Goal: Task Accomplishment & Management: Use online tool/utility

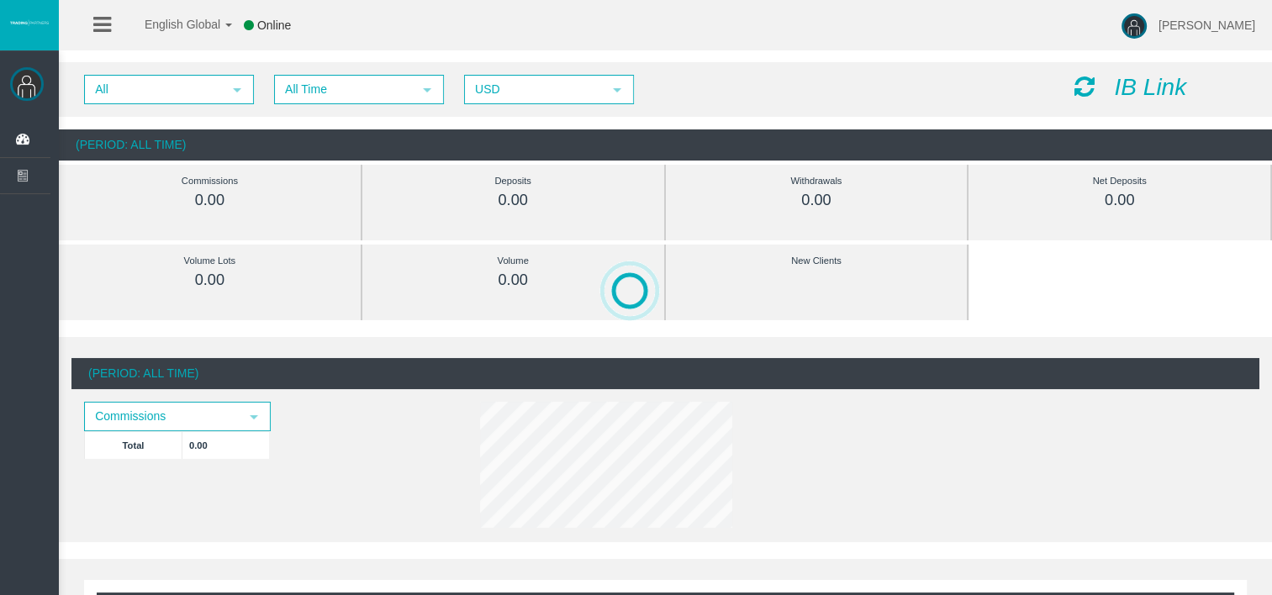
click at [1145, 79] on icon "IB Link" at bounding box center [1150, 87] width 72 height 26
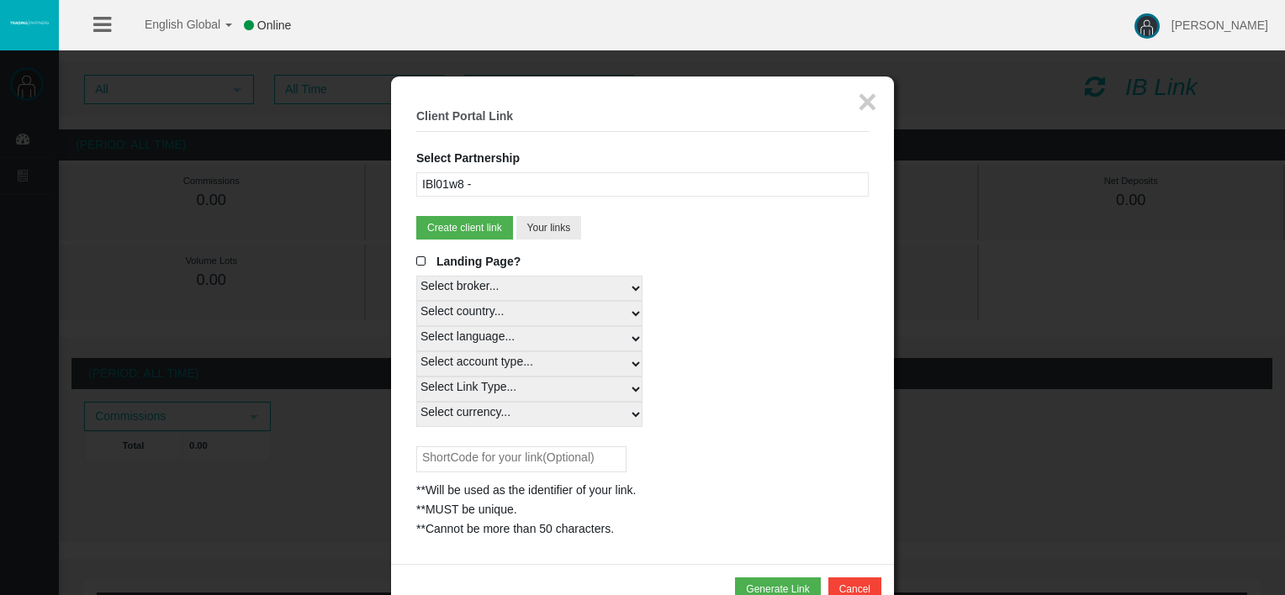
click at [640, 192] on div "IBl01w8 -" at bounding box center [642, 184] width 452 height 24
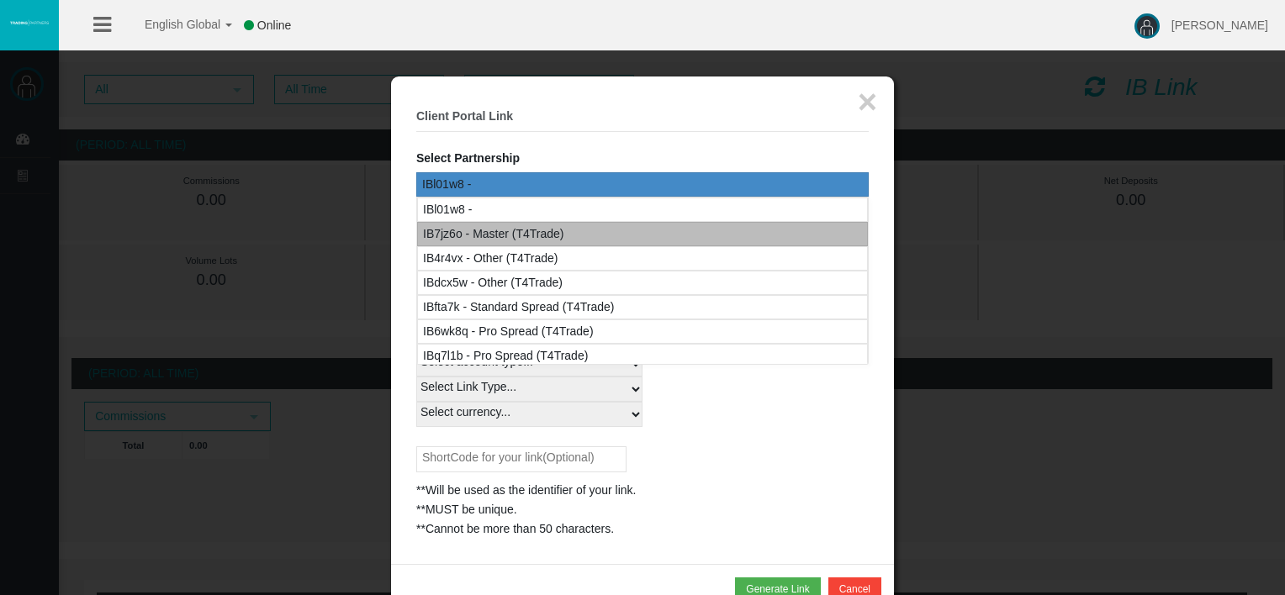
click at [622, 229] on div "IB7jz6o - Master (T4Trade)" at bounding box center [642, 234] width 451 height 24
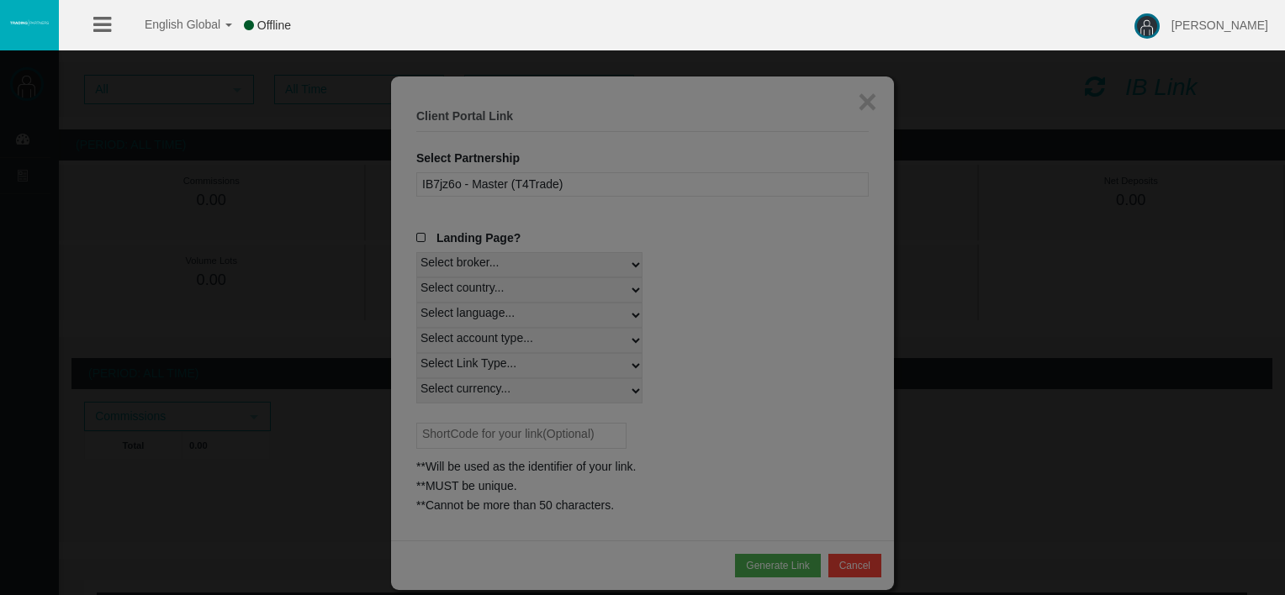
select select
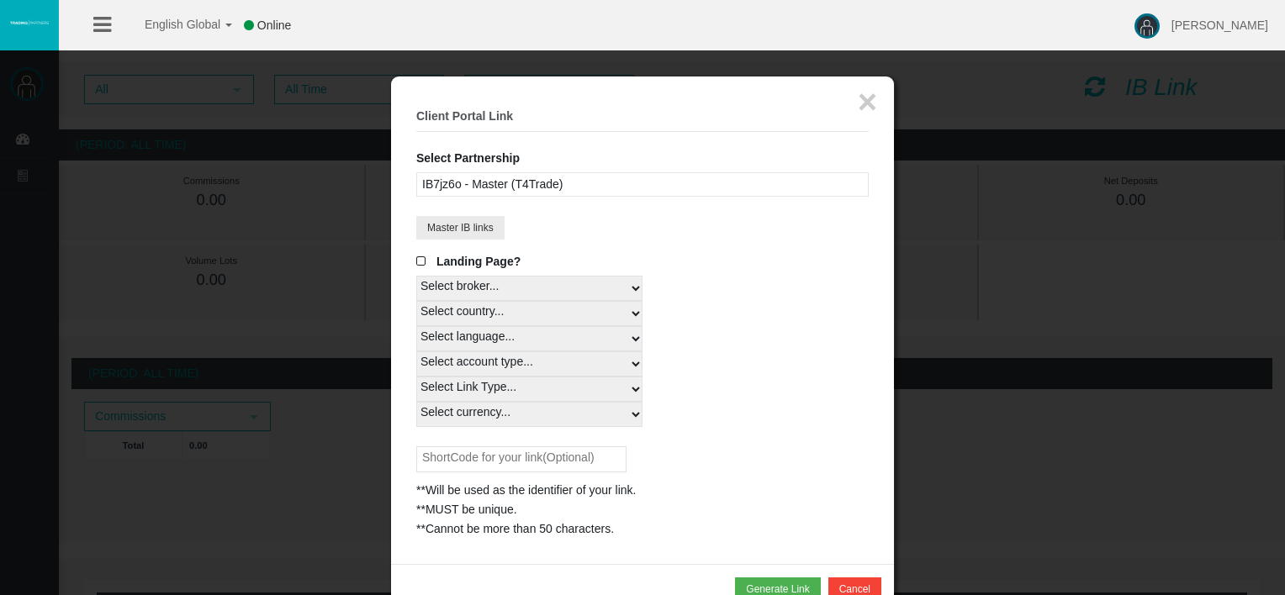
click at [788, 245] on fieldset "× Client Portal Link Select Partnership IBl01w8 - IB7jz6o - Master (T4Trade) IB…" at bounding box center [642, 320] width 452 height 437
click at [771, 184] on div "IB7jz6o - Master (T4Trade)" at bounding box center [642, 184] width 452 height 24
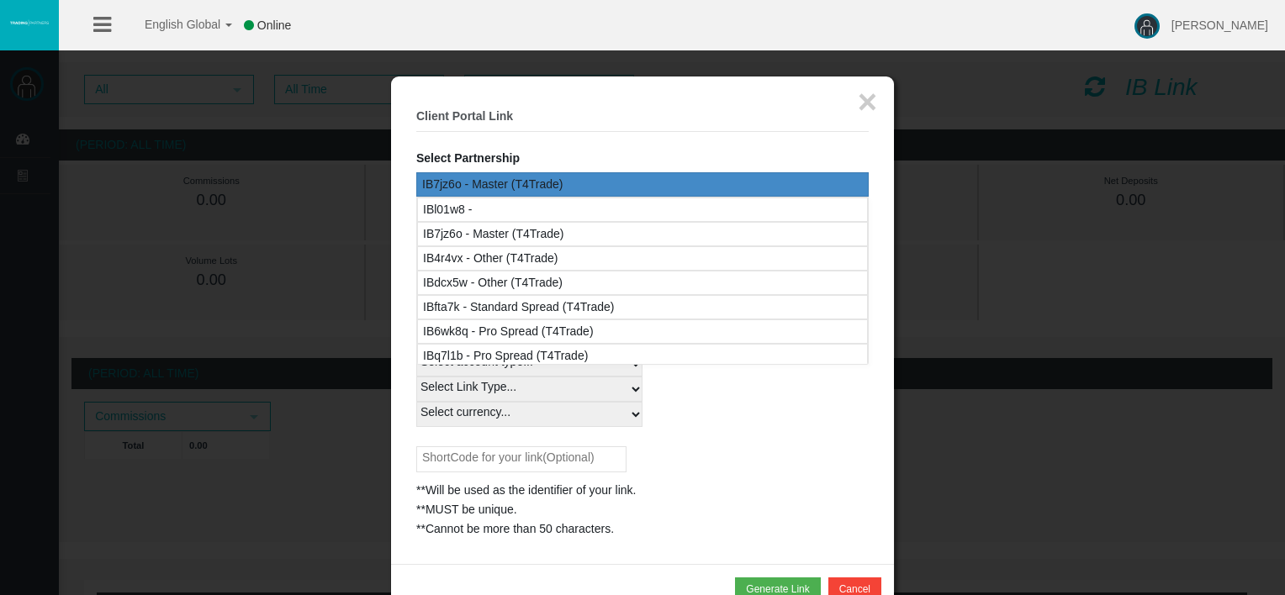
click at [748, 108] on legend "× Client Portal Link" at bounding box center [642, 117] width 452 height 30
click at [748, 421] on div "Select currency... All Currencies" at bounding box center [642, 414] width 452 height 25
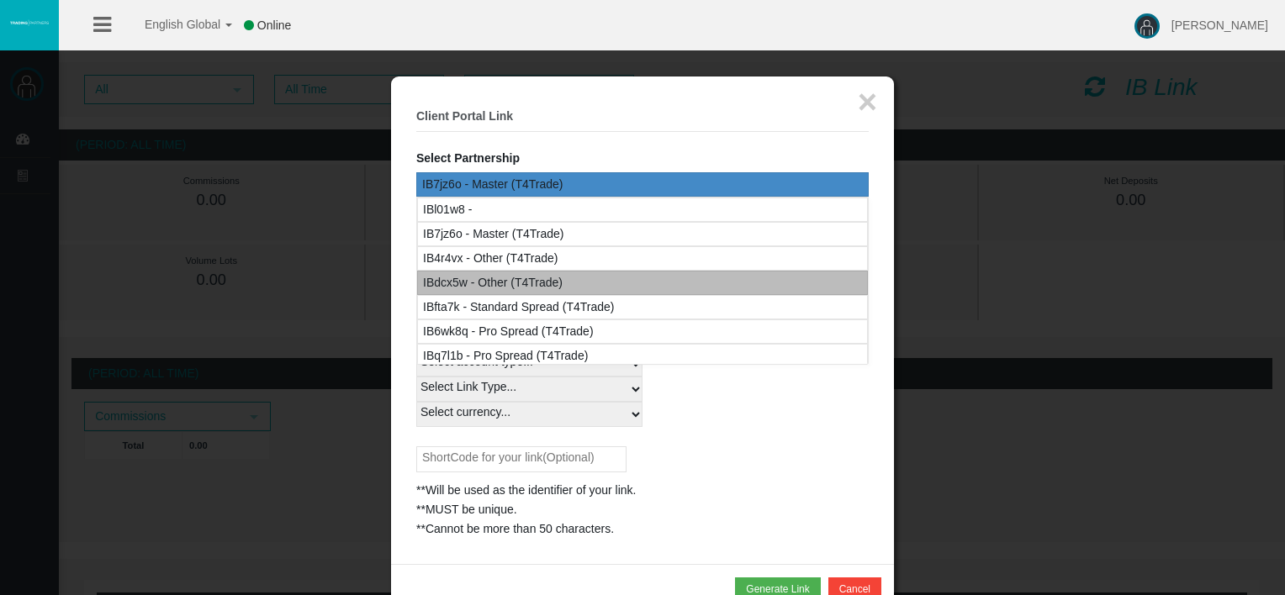
click at [627, 276] on div "IBdcx5w - Other (T4Trade)" at bounding box center [642, 283] width 451 height 24
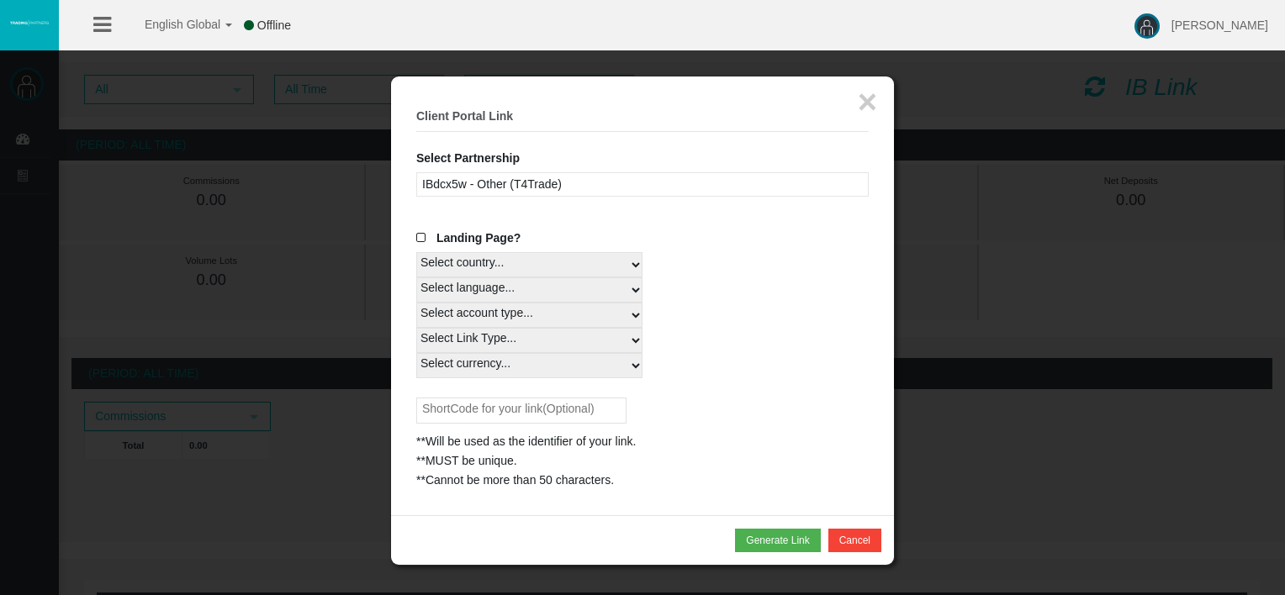
click at [688, 190] on div "IBdcx5w - Other (T4Trade)" at bounding box center [642, 184] width 452 height 24
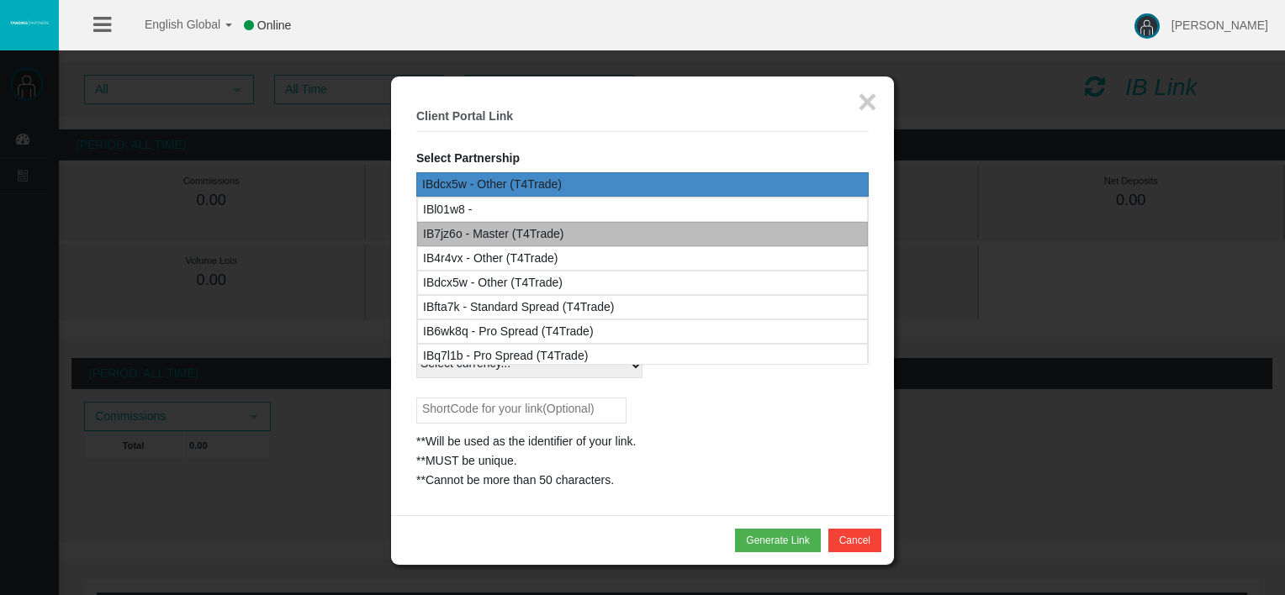
click at [669, 223] on div "IB7jz6o - Master (T4Trade)" at bounding box center [642, 234] width 451 height 24
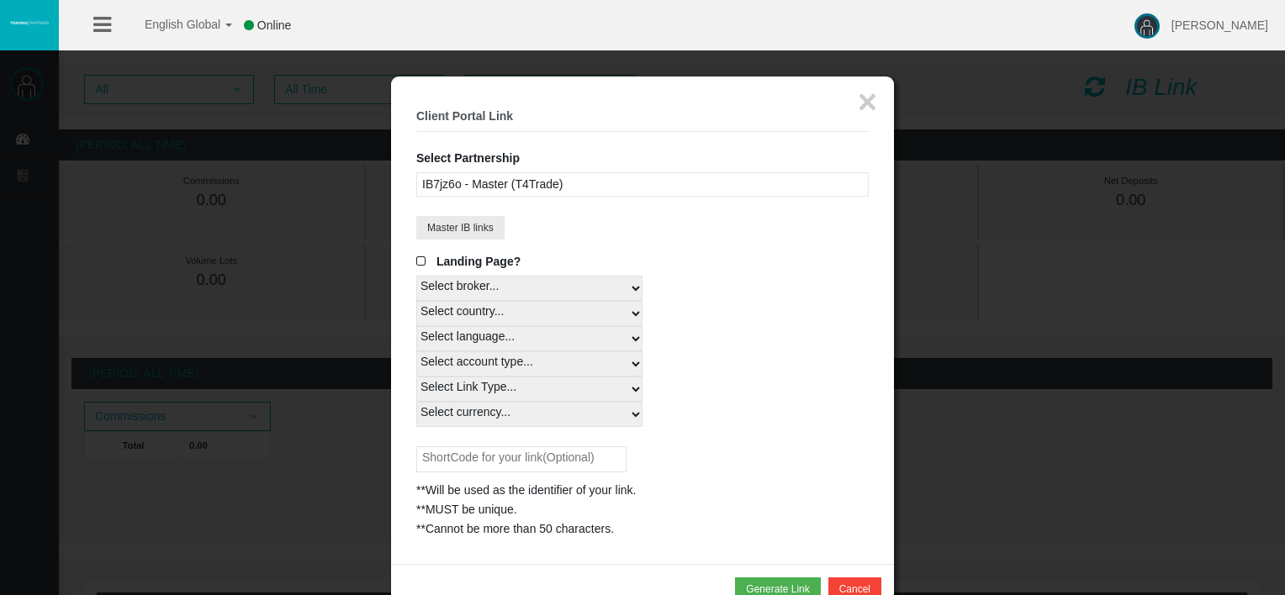
click at [693, 185] on div "IB7jz6o - Master (T4Trade)" at bounding box center [642, 184] width 452 height 24
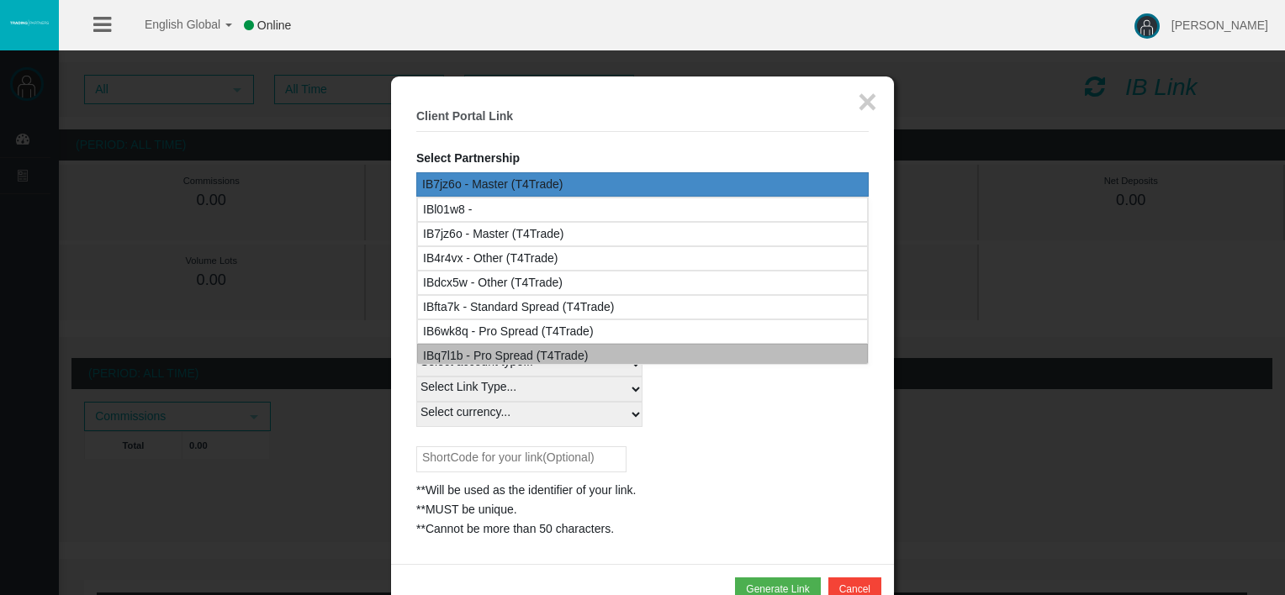
click at [632, 356] on div "IBq7l1b - Pro Spread (T4Trade)" at bounding box center [642, 356] width 451 height 24
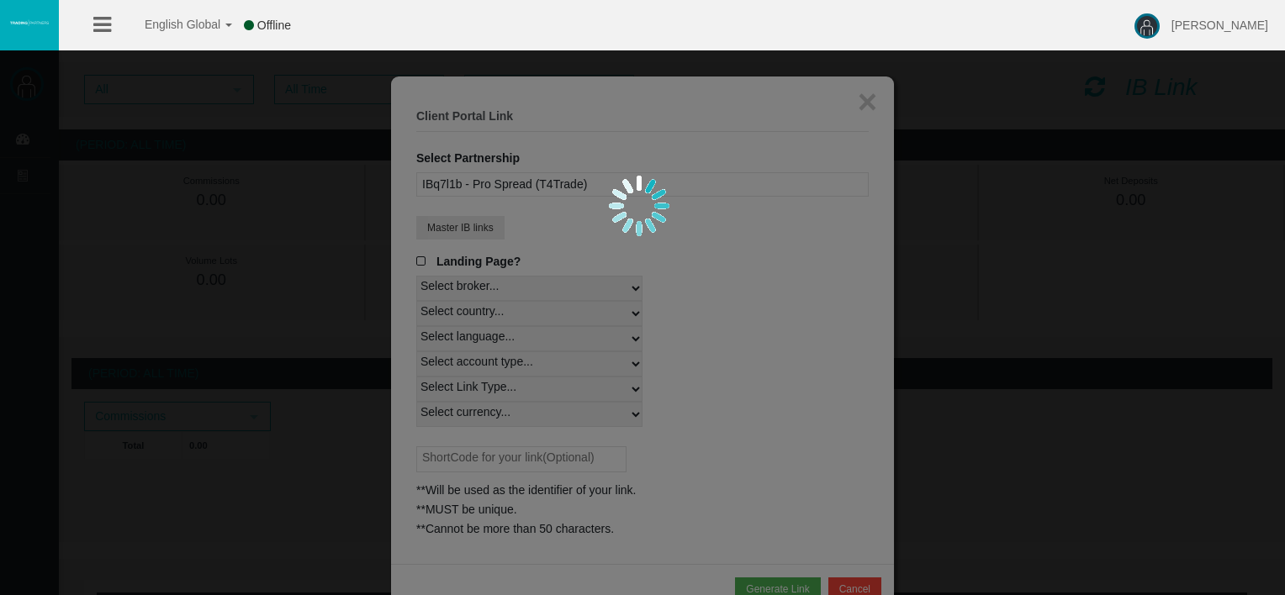
select select
